Goal: Task Accomplishment & Management: Complete application form

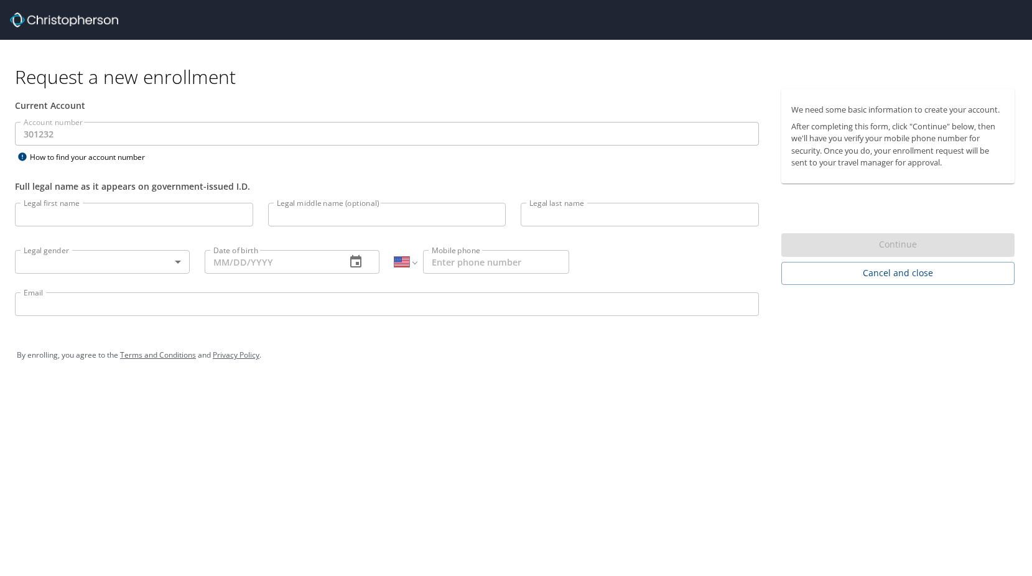
select select "US"
click at [67, 211] on input "Legal first name" at bounding box center [134, 215] width 238 height 24
type input "[PERSON_NAME]"
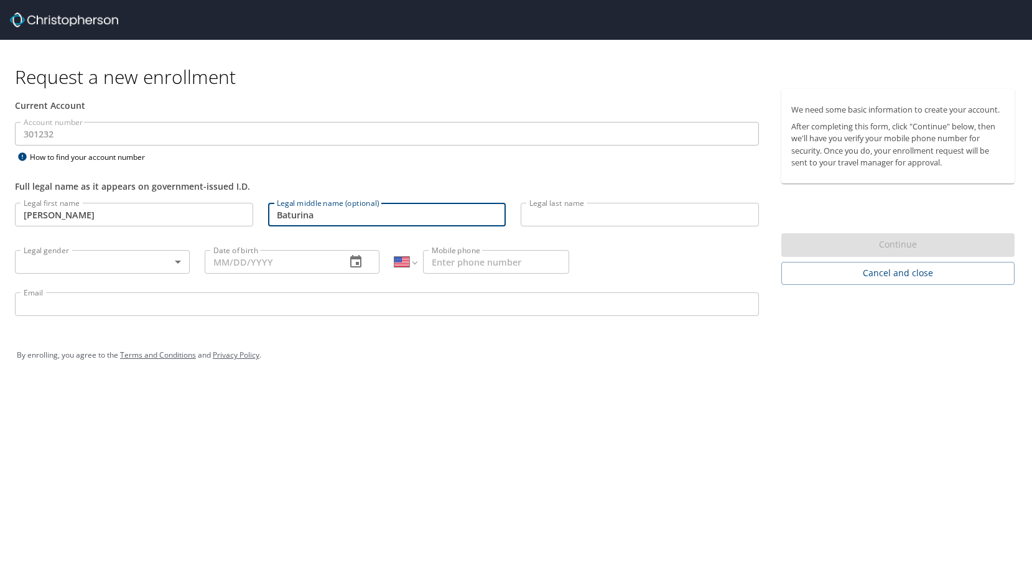
type input "Baturina"
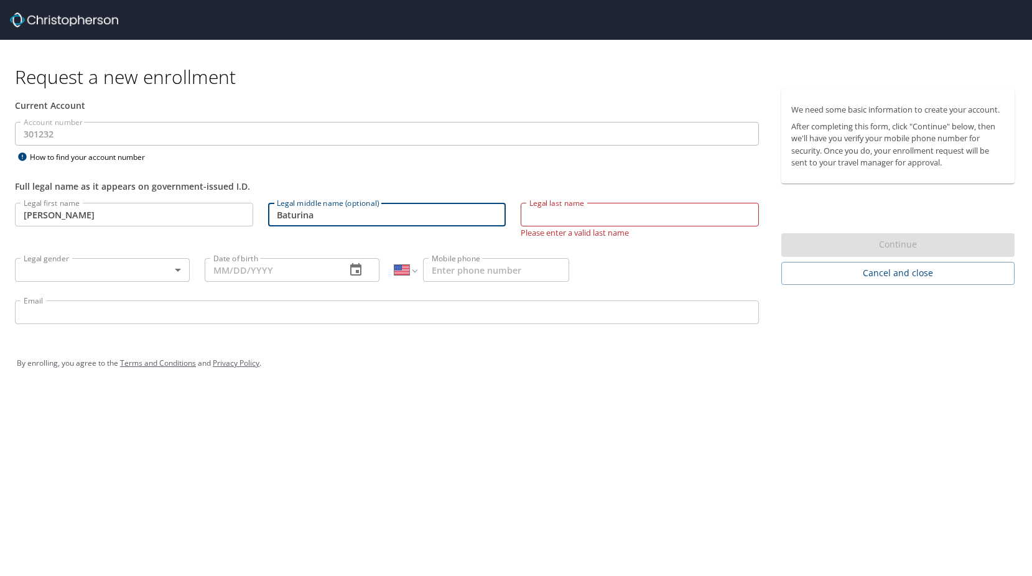
drag, startPoint x: 365, startPoint y: 215, endPoint x: 261, endPoint y: 214, distance: 103.9
click at [261, 214] on div "Legal middle name (optional) Baturina Legal middle name (optional)" at bounding box center [387, 220] width 253 height 50
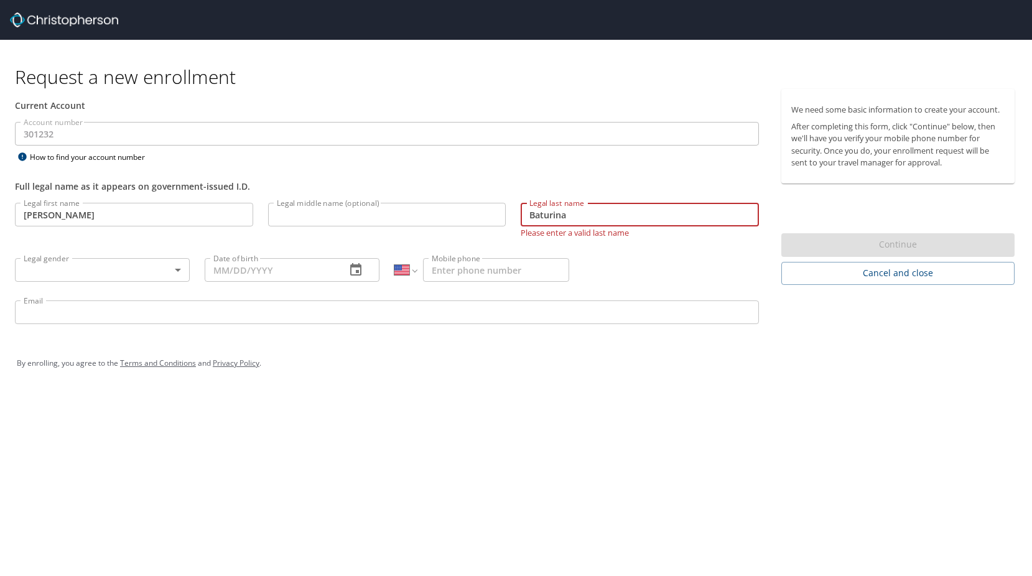
type input "Baturina"
click at [119, 276] on body "Request a new enrollment Current Account Account number 301232 Account number H…" at bounding box center [516, 288] width 1032 height 576
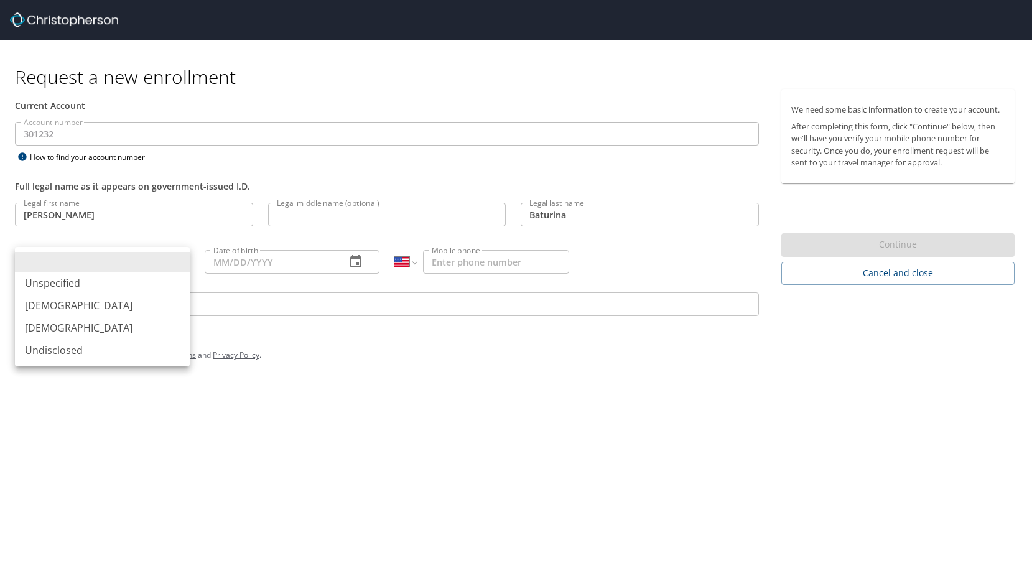
click at [90, 325] on li "[DEMOGRAPHIC_DATA]" at bounding box center [102, 328] width 175 height 22
type input "[DEMOGRAPHIC_DATA]"
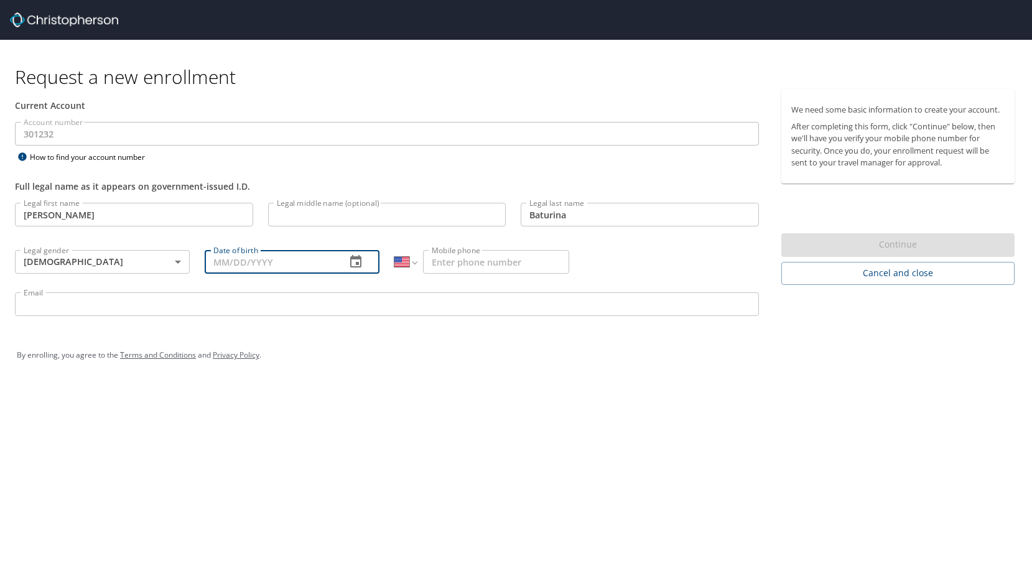
click at [276, 264] on input "Date of birth" at bounding box center [270, 262] width 131 height 24
type input "[DATE]"
click at [354, 258] on icon "button" at bounding box center [355, 261] width 11 height 12
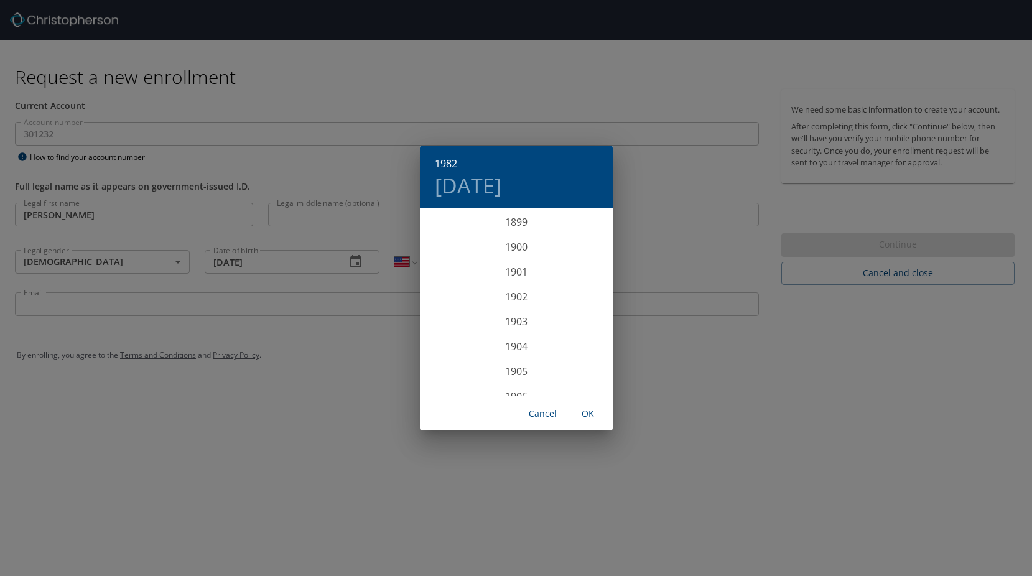
scroll to position [1991, 0]
click at [270, 384] on div "1982 [DATE] 1900 1901 1902 1903 1904 1905 1906 1907 1908 1909 1910 1911 1912 19…" at bounding box center [516, 288] width 1032 height 576
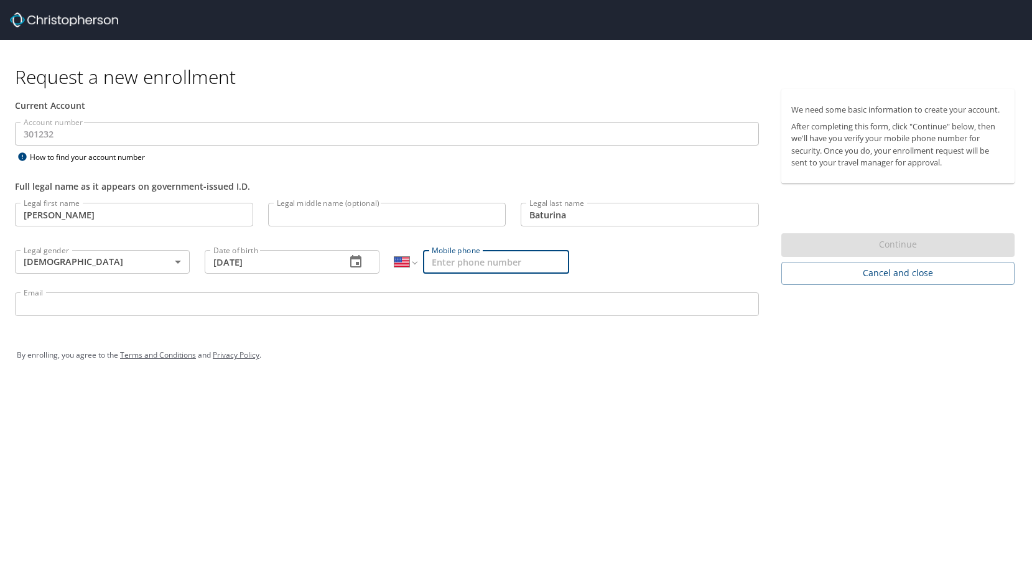
click at [461, 263] on input "Mobile phone" at bounding box center [496, 262] width 146 height 24
type input "[PHONE_NUMBER]"
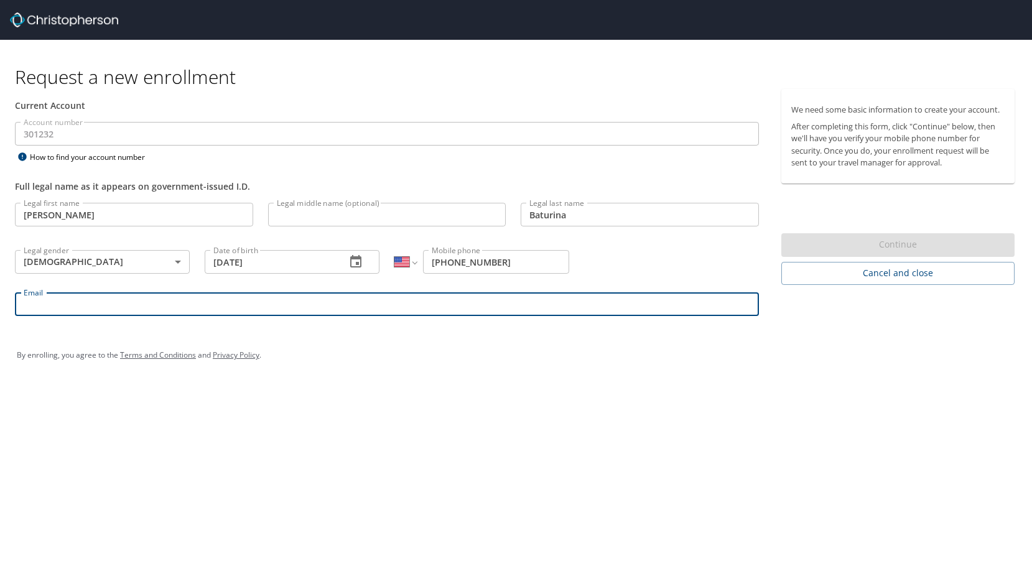
click at [251, 309] on input "Email" at bounding box center [387, 304] width 744 height 24
type input "e"
type input "l"
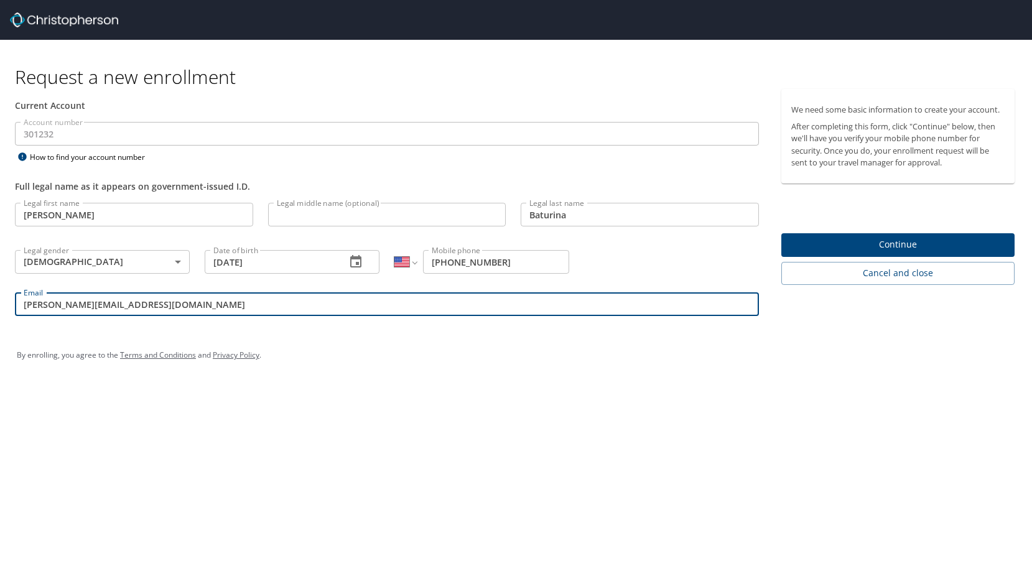
type input "[PERSON_NAME][EMAIL_ADDRESS][DOMAIN_NAME]"
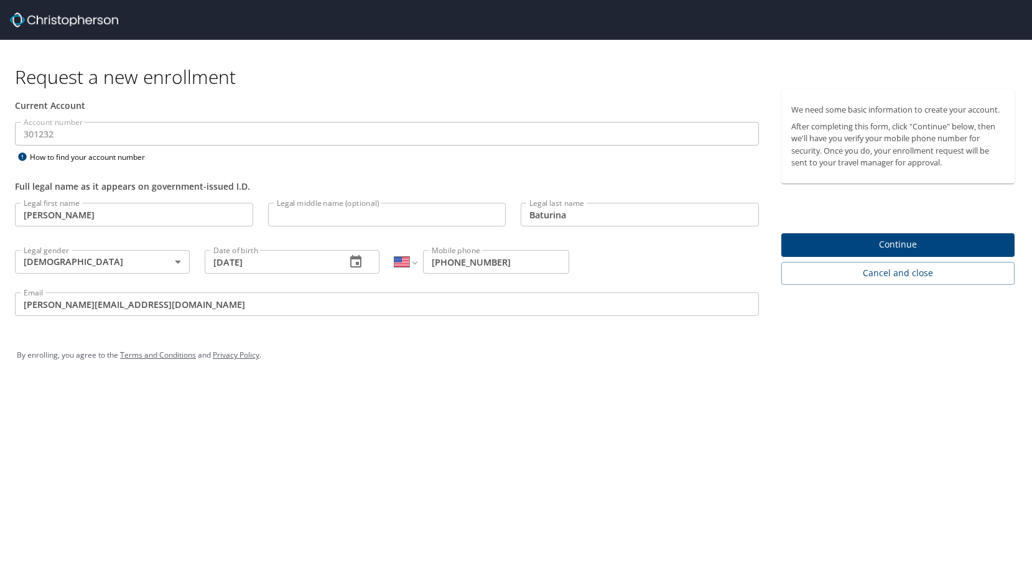
click at [920, 324] on div "We need some basic information to create your account. After completing this fo…" at bounding box center [903, 208] width 258 height 238
click at [917, 240] on span "Continue" at bounding box center [897, 245] width 213 height 16
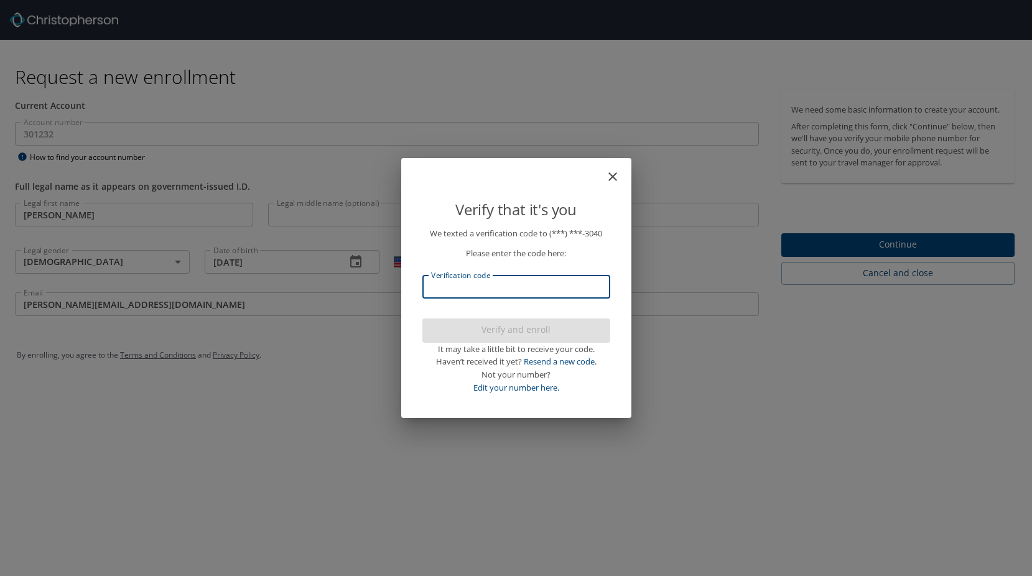
click at [473, 277] on input "Verification code" at bounding box center [516, 287] width 188 height 24
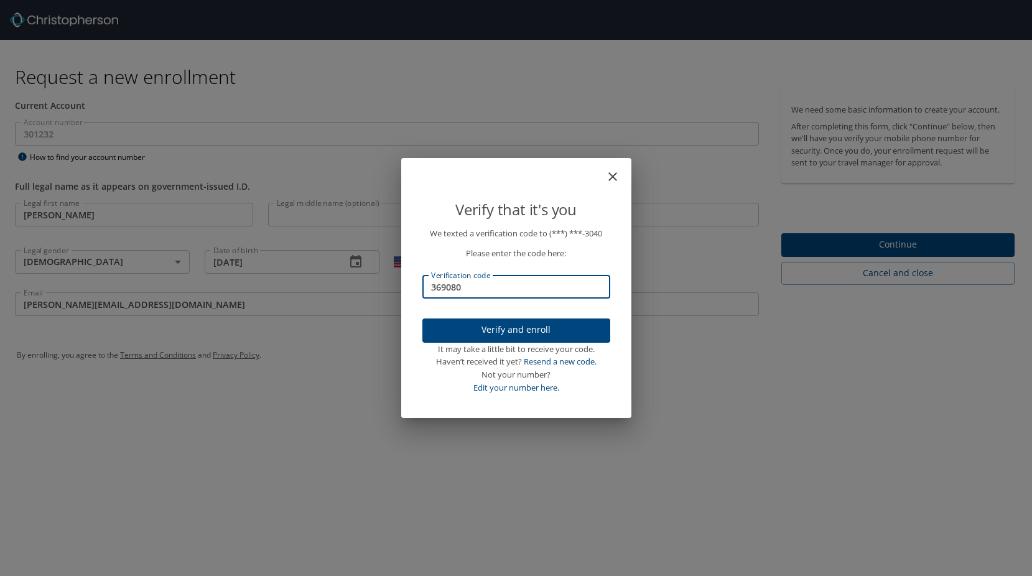
type input "369080"
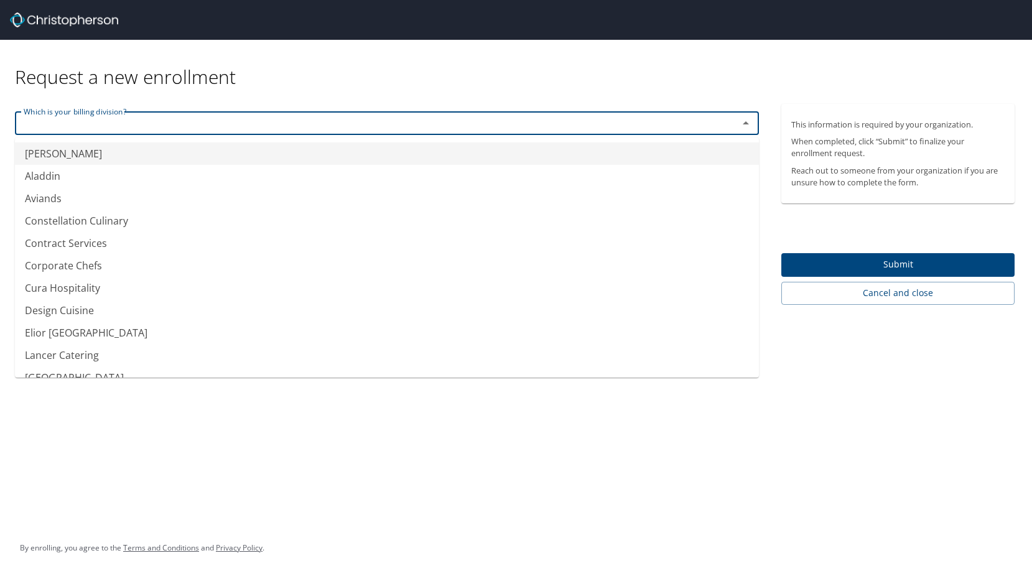
click at [148, 118] on input "text" at bounding box center [369, 123] width 700 height 16
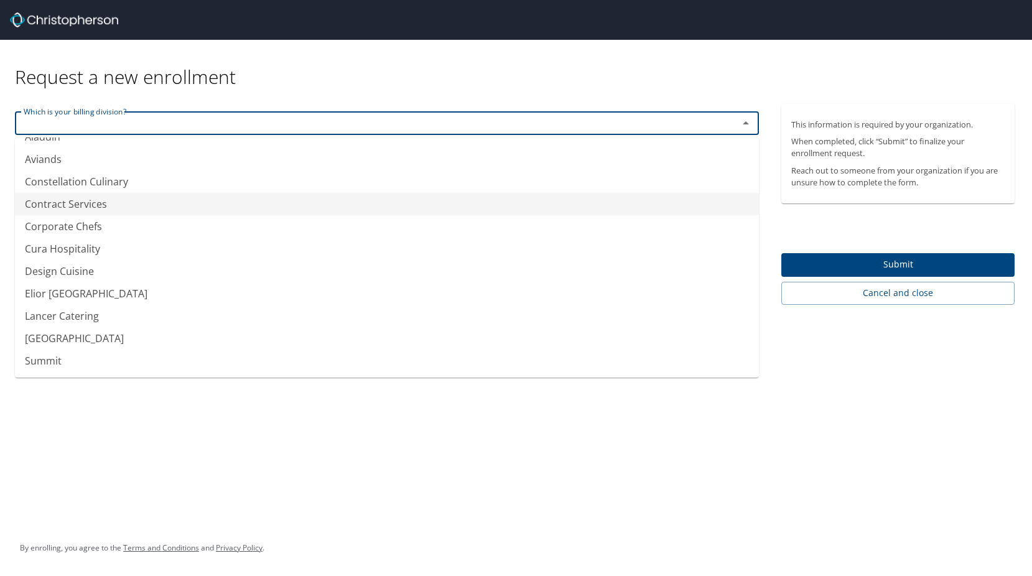
scroll to position [61, 0]
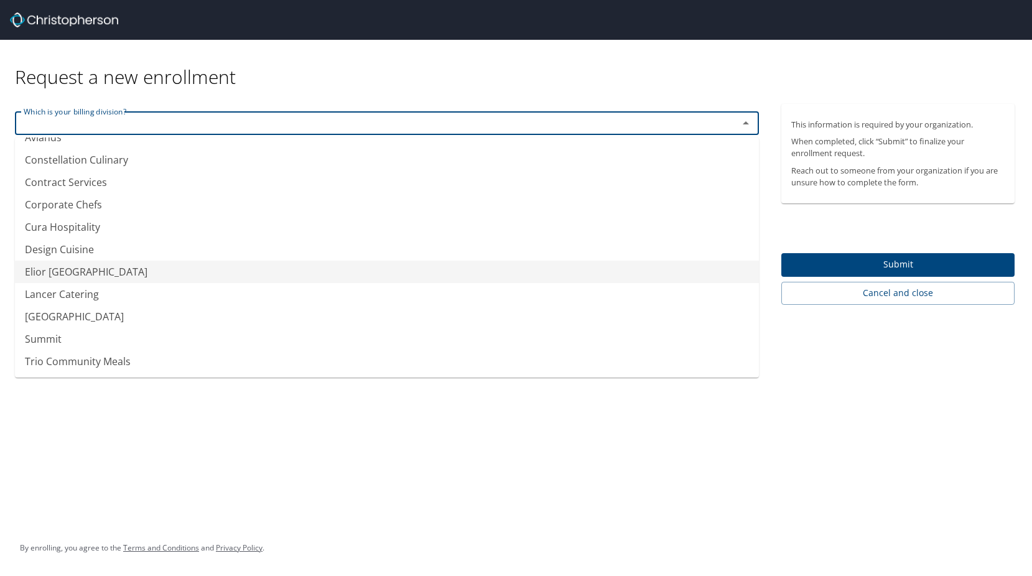
click at [166, 282] on li "Elior [GEOGRAPHIC_DATA]" at bounding box center [387, 272] width 744 height 22
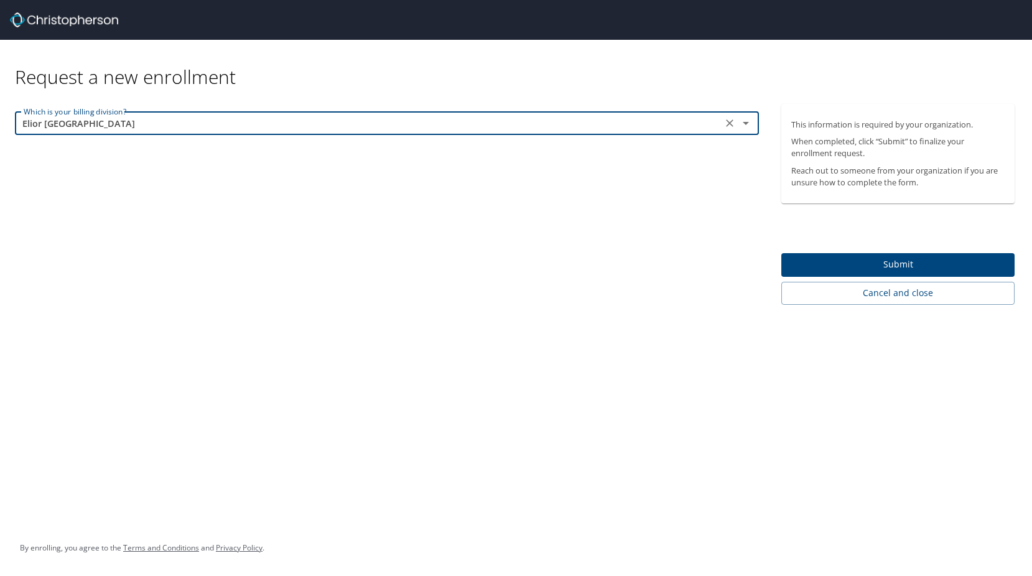
type input "Elior [GEOGRAPHIC_DATA]"
click at [486, 417] on div "Request a new enrollment Which is your billing division? Elior North America Wh…" at bounding box center [516, 288] width 1032 height 576
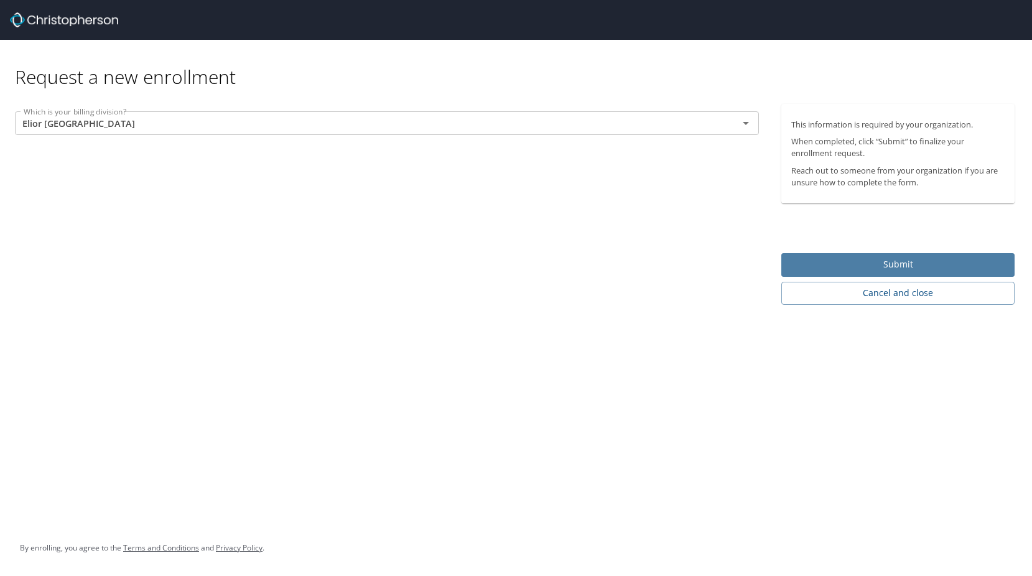
click at [875, 260] on span "Submit" at bounding box center [897, 265] width 213 height 16
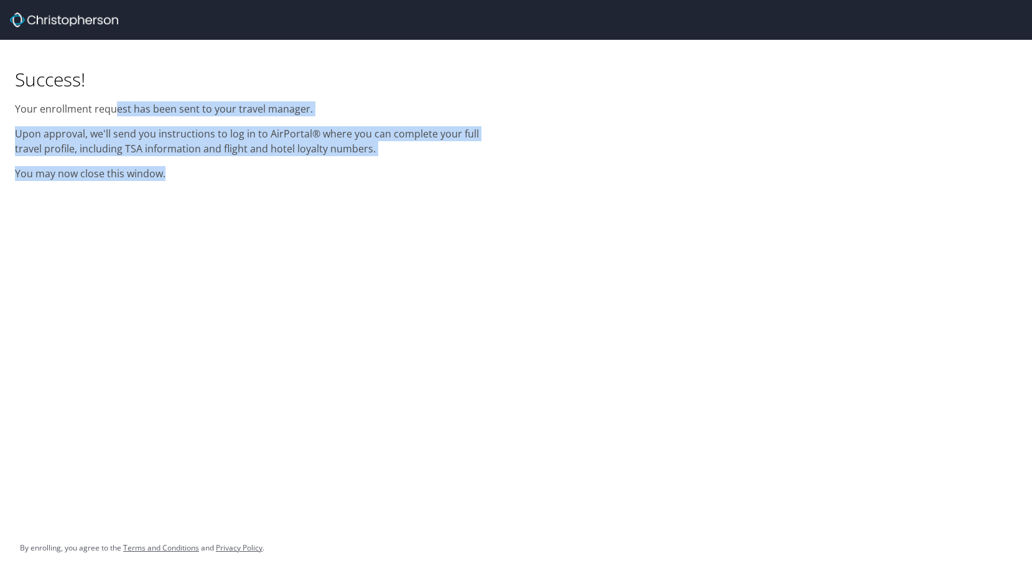
drag, startPoint x: 243, startPoint y: 230, endPoint x: 116, endPoint y: 91, distance: 188.0
click at [116, 91] on div "Success! Your enrollment request has been sent to your travel manager. Upon app…" at bounding box center [516, 288] width 1032 height 576
click at [297, 225] on div "Success! Your enrollment request has been sent to your travel manager. Upon app…" at bounding box center [516, 288] width 1032 height 576
click at [281, 270] on div "Success! Your enrollment request has been sent to your travel manager. Upon app…" at bounding box center [516, 288] width 1032 height 576
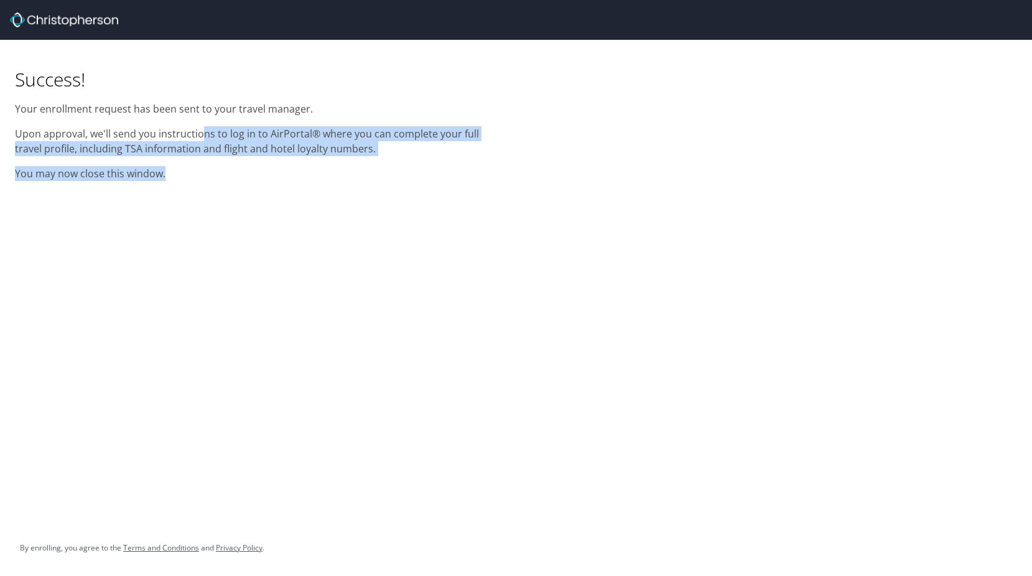
drag, startPoint x: 202, startPoint y: 124, endPoint x: 442, endPoint y: 269, distance: 280.2
click at [442, 269] on div "Success! Your enrollment request has been sent to your travel manager. Upon app…" at bounding box center [516, 288] width 1032 height 576
drag, startPoint x: 442, startPoint y: 269, endPoint x: 449, endPoint y: 273, distance: 7.6
click at [449, 273] on div "Success! Your enrollment request has been sent to your travel manager. Upon app…" at bounding box center [516, 288] width 1032 height 576
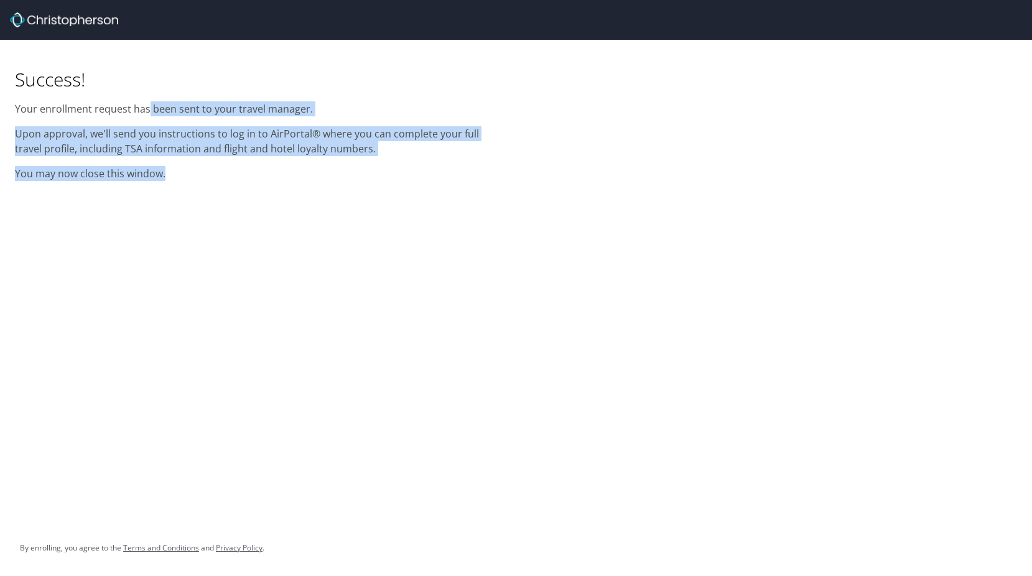
drag, startPoint x: 414, startPoint y: 248, endPoint x: 146, endPoint y: 108, distance: 303.4
click at [146, 108] on div "Success! Your enrollment request has been sent to your travel manager. Upon app…" at bounding box center [516, 288] width 1032 height 576
drag, startPoint x: 146, startPoint y: 108, endPoint x: 417, endPoint y: 248, distance: 305.8
click at [417, 249] on div "Success! Your enrollment request has been sent to your travel manager. Upon app…" at bounding box center [516, 288] width 1032 height 576
